Goal: Communication & Community: Answer question/provide support

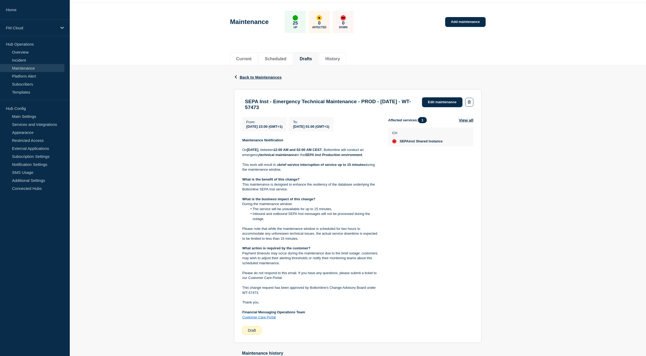
scroll to position [27, 0]
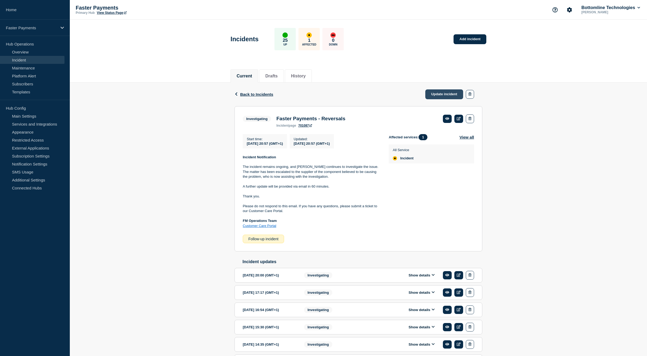
click at [436, 97] on link "Update incident" at bounding box center [444, 95] width 38 height 10
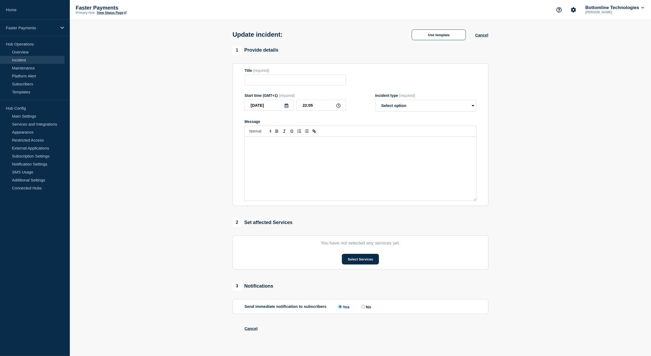
type input "Faster Payments - Reversals"
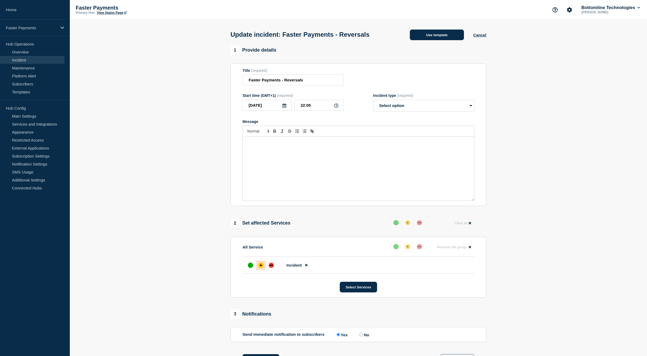
click at [437, 36] on button "Use template" at bounding box center [437, 35] width 54 height 11
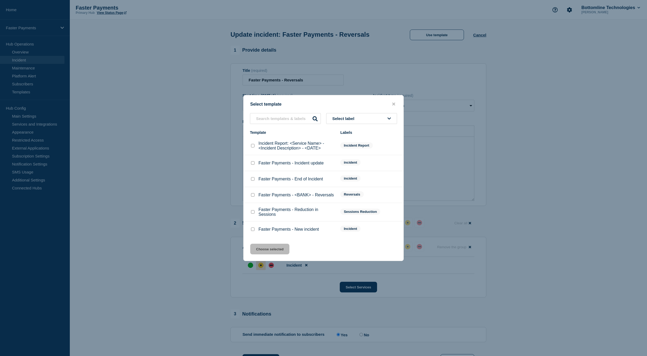
click at [252, 166] on div at bounding box center [252, 163] width 5 height 5
click at [253, 164] on input "Faster Payments - Incident update checkbox" at bounding box center [252, 162] width 3 height 3
checkbox input "true"
click at [274, 251] on button "Choose selected" at bounding box center [269, 249] width 39 height 11
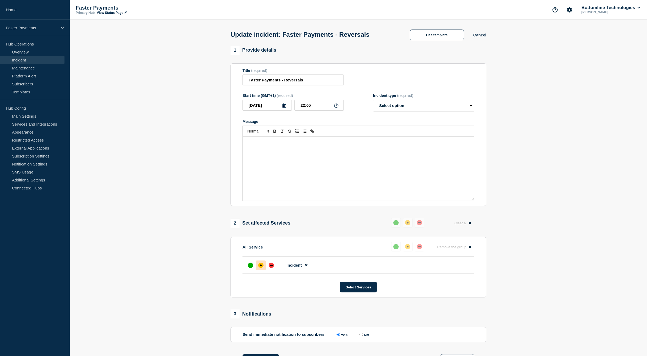
select select "investigating"
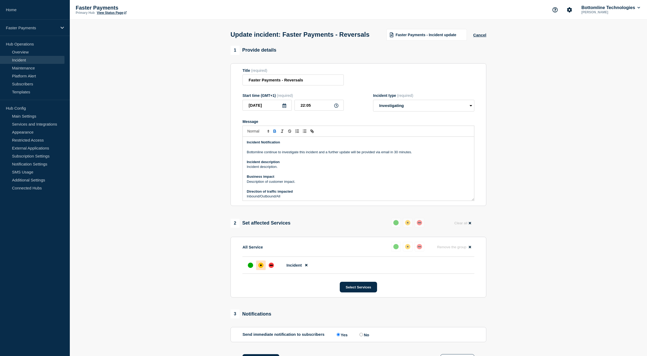
click at [251, 155] on p "Bottomline continue to investigate this incident and a further update will be p…" at bounding box center [358, 152] width 223 height 5
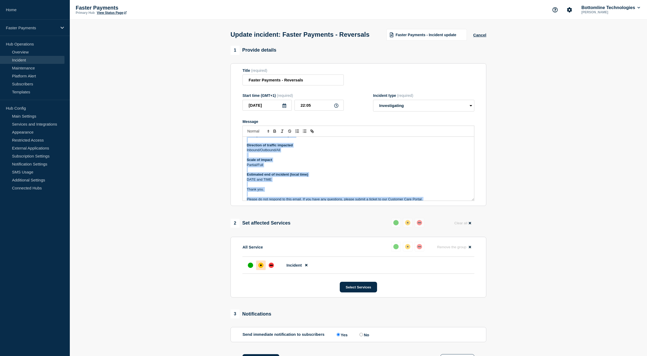
drag, startPoint x: 246, startPoint y: 165, endPoint x: 295, endPoint y: 198, distance: 58.8
click at [289, 206] on section "Title (required) Faster Payments - Reversals Start time (GMT+1) (required) [DAT…" at bounding box center [358, 134] width 256 height 143
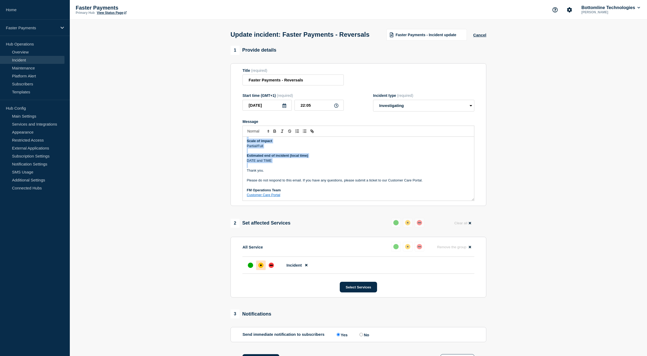
click at [280, 168] on p "Message" at bounding box center [358, 165] width 223 height 5
click at [304, 173] on p "Thank you." at bounding box center [358, 170] width 223 height 5
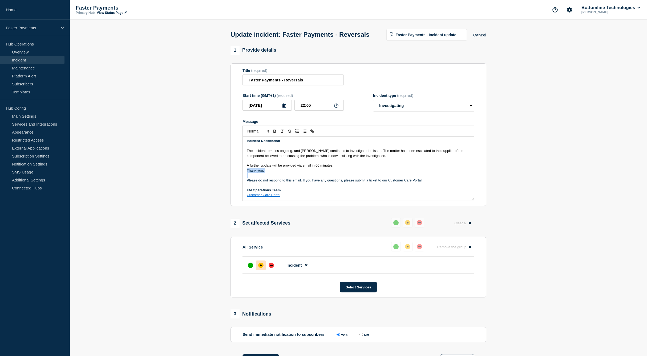
click at [304, 173] on p "Thank you." at bounding box center [358, 170] width 223 height 5
drag, startPoint x: 372, startPoint y: 163, endPoint x: 378, endPoint y: 164, distance: 6.8
click at [378, 159] on span "The incident remains ongoing, and [PERSON_NAME] continues to investigate the is…" at bounding box center [355, 154] width 217 height 9
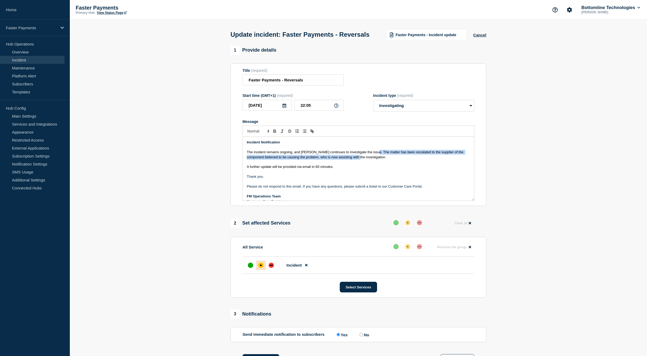
click at [365, 159] on span "The incident remains ongoing, and [PERSON_NAME] continues to investigate the is…" at bounding box center [355, 154] width 217 height 9
drag, startPoint x: 377, startPoint y: 168, endPoint x: 226, endPoint y: 151, distance: 151.8
click at [226, 151] on section "1 Provide details Title (required) Faster Payments - Reversals Start time (GMT+…" at bounding box center [358, 294] width 577 height 497
click at [227, 150] on section "1 Provide details Title (required) Faster Payments - Reversals Start time (GMT+…" at bounding box center [358, 294] width 577 height 497
drag, startPoint x: 351, startPoint y: 182, endPoint x: 221, endPoint y: 152, distance: 133.7
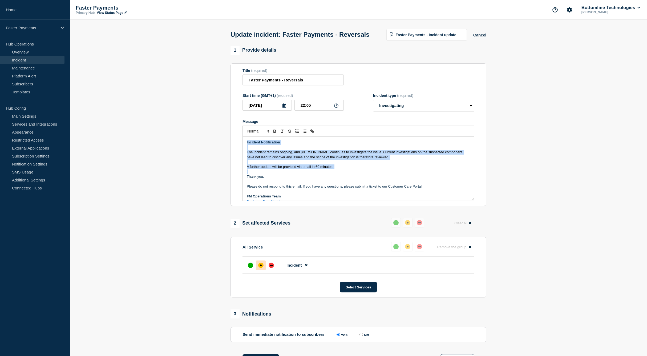
click at [221, 152] on section "1 Provide details Title (required) Faster Payments - Reversals Start time (GMT+…" at bounding box center [358, 294] width 577 height 497
copy div "Incident Notification The incident remains ongoing, and Bottomline continues to…"
click at [259, 159] on span "The incident remains ongoing, and [PERSON_NAME] continues to investigate the is…" at bounding box center [355, 154] width 216 height 9
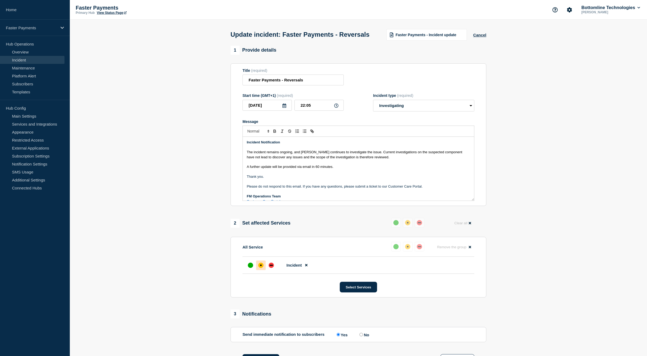
click at [259, 159] on span "The incident remains ongoing, and [PERSON_NAME] continues to investigate the is…" at bounding box center [355, 154] width 216 height 9
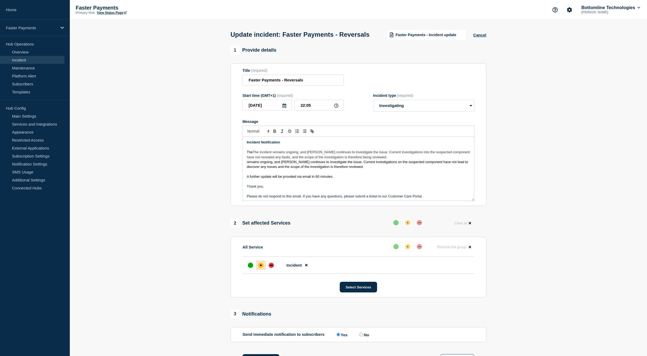
click at [259, 159] on span "The incident remains ongoing, and [PERSON_NAME] continues to investigate the is…" at bounding box center [359, 154] width 224 height 9
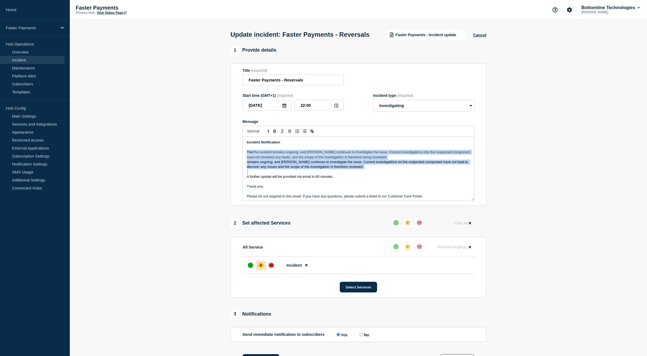
drag, startPoint x: 259, startPoint y: 162, endPoint x: 262, endPoint y: 174, distance: 12.4
click at [262, 174] on div "Incident Notification The The incident remains ongoing, and [PERSON_NAME] conti…" at bounding box center [358, 169] width 231 height 64
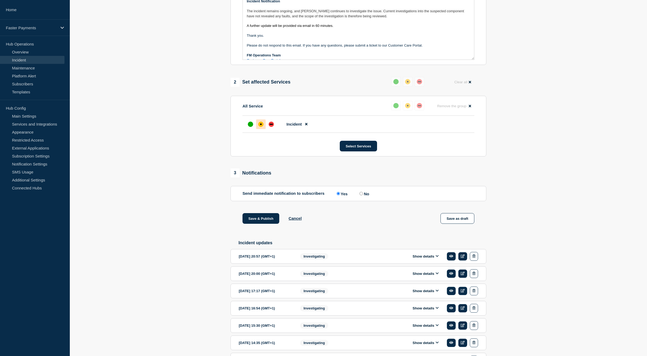
scroll to position [206, 0]
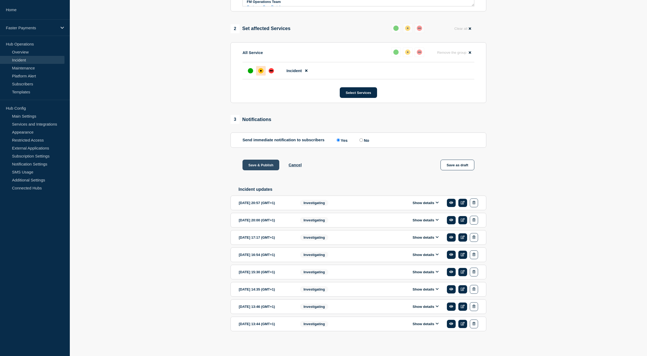
click at [260, 166] on button "Save & Publish" at bounding box center [260, 165] width 37 height 11
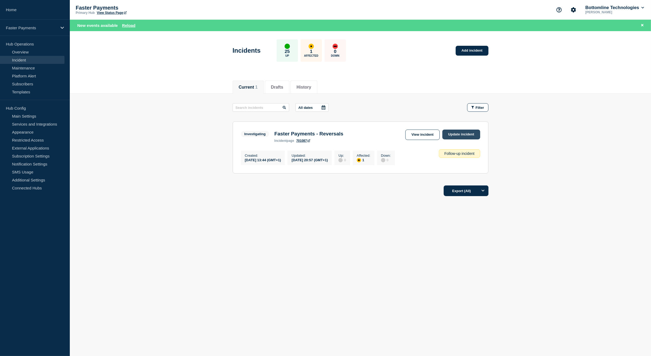
click at [466, 134] on link "Update incident" at bounding box center [461, 135] width 38 height 10
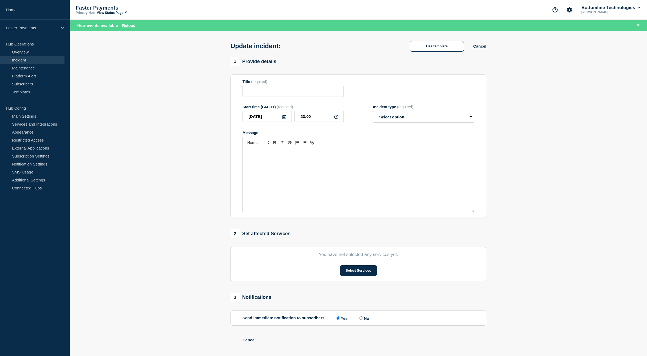
type input "Faster Payments - Reversals"
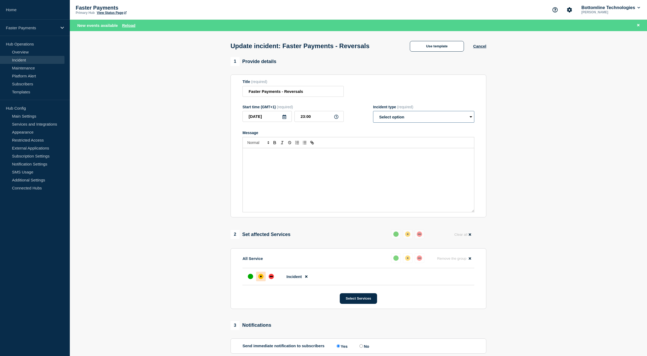
click at [410, 118] on select "Select option Investigating Identified Monitoring Resolved" at bounding box center [423, 117] width 101 height 12
drag, startPoint x: 439, startPoint y: 59, endPoint x: 437, endPoint y: 48, distance: 11.2
click at [438, 57] on main "Update incident: Faster Payments - Reversals Use template Cancel 1 Provide deta…" at bounding box center [358, 305] width 577 height 549
click at [437, 47] on button "Use template" at bounding box center [437, 46] width 54 height 11
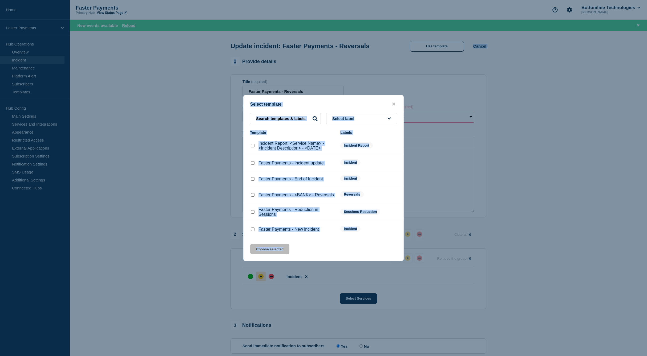
click at [300, 164] on p "Faster Payments - Incident update" at bounding box center [290, 163] width 65 height 5
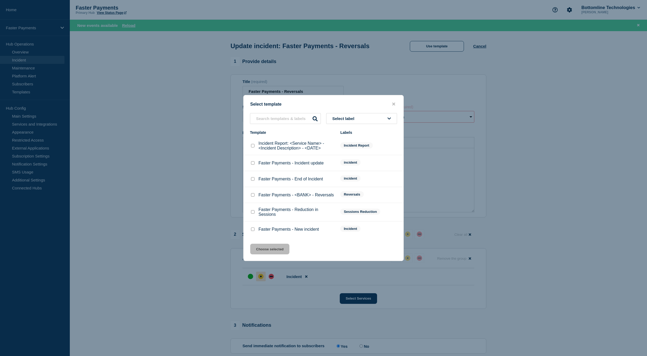
click at [252, 163] on input "Faster Payments - Incident update checkbox" at bounding box center [252, 162] width 3 height 3
checkbox input "true"
click at [273, 251] on button "Choose selected" at bounding box center [269, 249] width 39 height 11
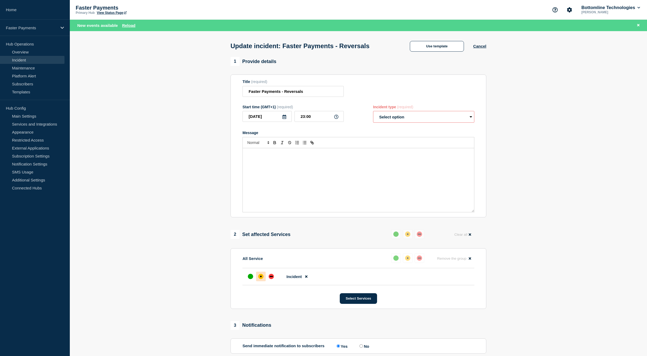
select select "investigating"
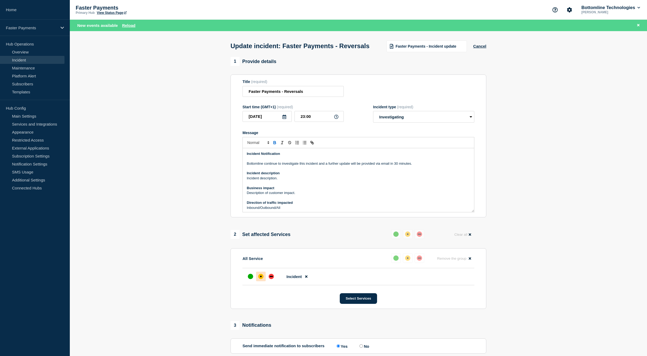
click at [265, 161] on p "Message" at bounding box center [358, 158] width 223 height 5
click at [267, 166] on p "Bottomline continue to investigate this incident and a further update will be p…" at bounding box center [358, 163] width 223 height 5
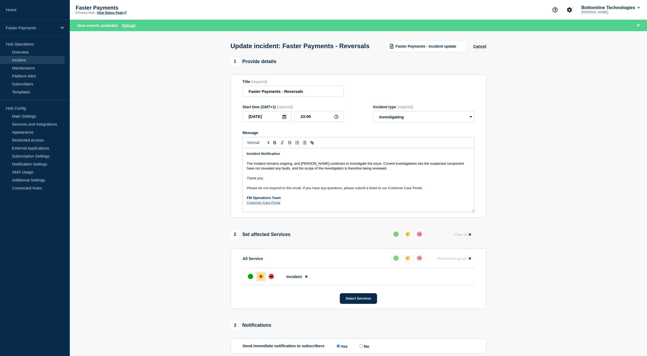
click at [292, 171] on span "The incident remains ongoing, and [PERSON_NAME] continues to investigate the is…" at bounding box center [356, 166] width 218 height 9
click at [334, 171] on span "The incident remains ongoing with low levels of reversals, and [PERSON_NAME] co…" at bounding box center [357, 166] width 220 height 9
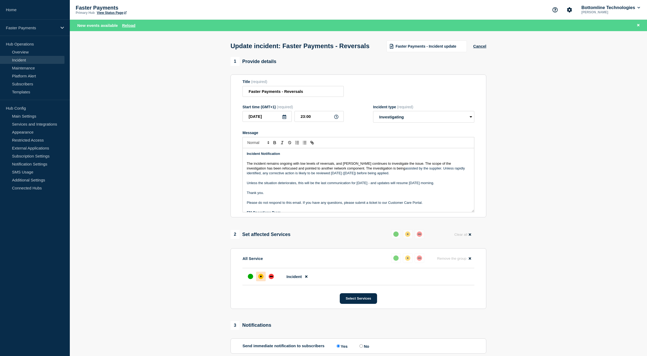
drag, startPoint x: 440, startPoint y: 196, endPoint x: 187, endPoint y: 144, distance: 258.4
click at [187, 144] on section "1 Provide details Title (required) Faster Payments - Reversals Start time (GMT+…" at bounding box center [358, 314] width 577 height 515
copy div "Incident Notification The incident remains ongoing with low levels of reversals…"
click at [313, 181] on p "Message" at bounding box center [358, 178] width 223 height 5
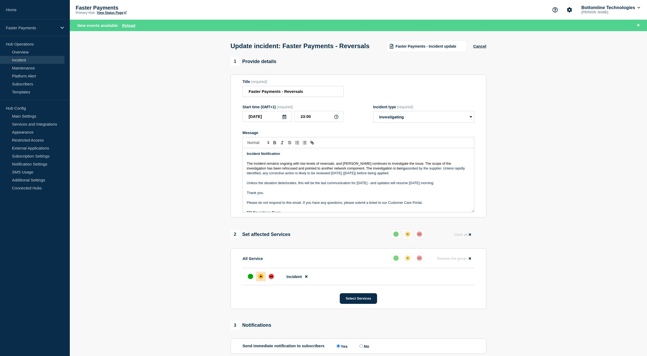
click at [314, 186] on p "Unless the situation deteriorates, this will be the last communication for [DAT…" at bounding box center [358, 183] width 223 height 5
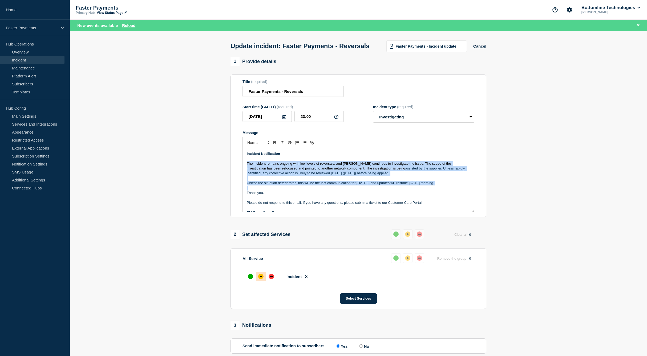
drag, startPoint x: 314, startPoint y: 195, endPoint x: 283, endPoint y: 180, distance: 34.9
click at [283, 180] on div "Incident Notification The incident remains ongoing with low levels of reversals…" at bounding box center [358, 180] width 231 height 64
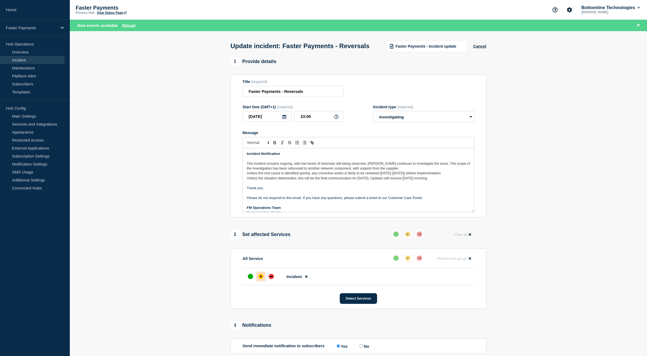
click at [404, 171] on span "The incident remains ongoing, with low levels of reversals still being observed…" at bounding box center [359, 166] width 224 height 9
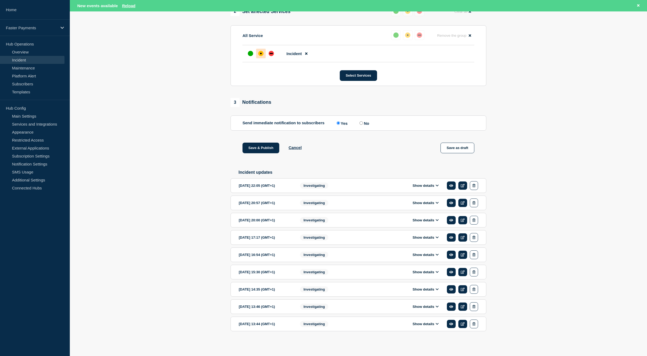
scroll to position [234, 0]
click at [263, 148] on button "Save & Publish" at bounding box center [260, 148] width 37 height 11
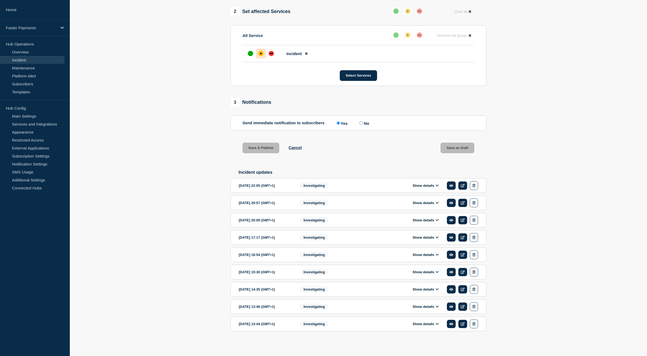
scroll to position [223, 0]
